Goal: Task Accomplishment & Management: Manage account settings

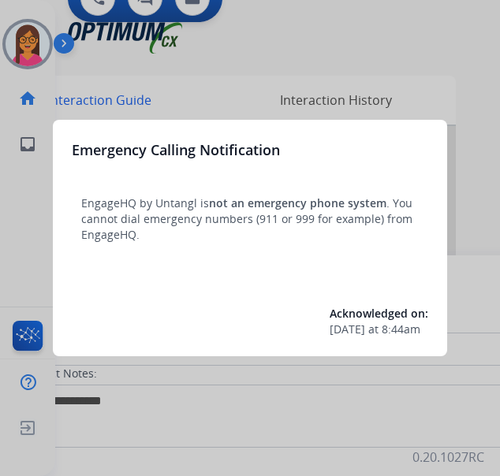
click at [34, 45] on div at bounding box center [250, 238] width 500 height 476
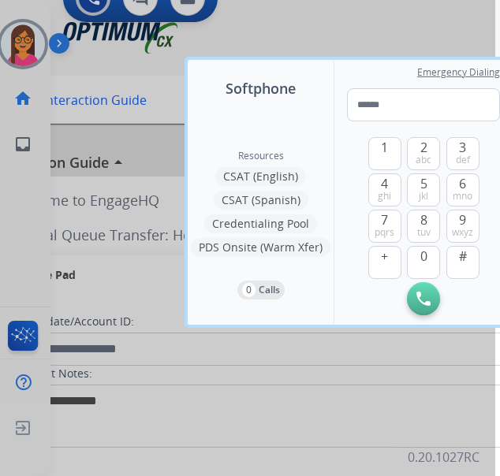
click at [34, 45] on div at bounding box center [245, 238] width 500 height 476
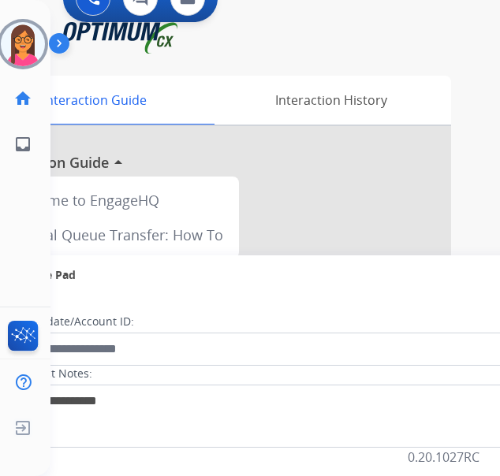
click at [34, 45] on img at bounding box center [23, 44] width 44 height 44
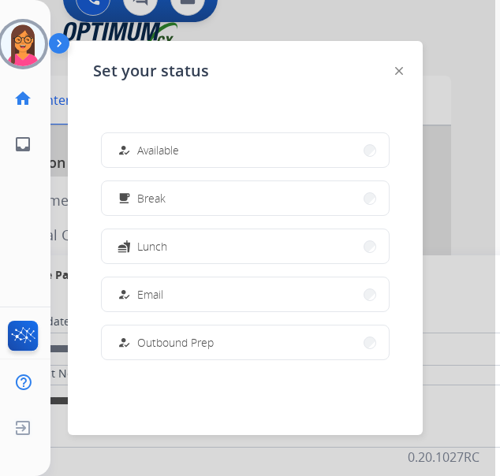
scroll to position [315, 0]
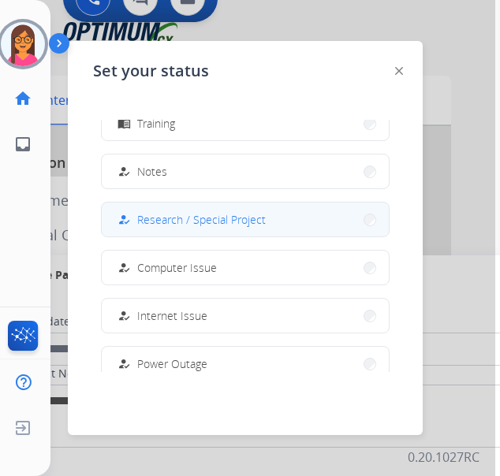
click at [188, 214] on span "Research / Special Project" at bounding box center [201, 219] width 129 height 17
